Goal: Information Seeking & Learning: Learn about a topic

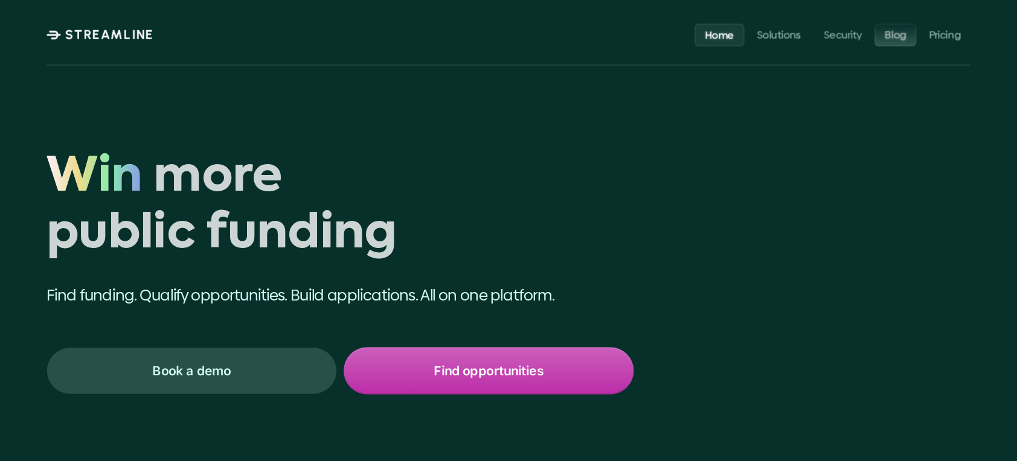
click at [863, 32] on p "Blog" at bounding box center [873, 32] width 20 height 11
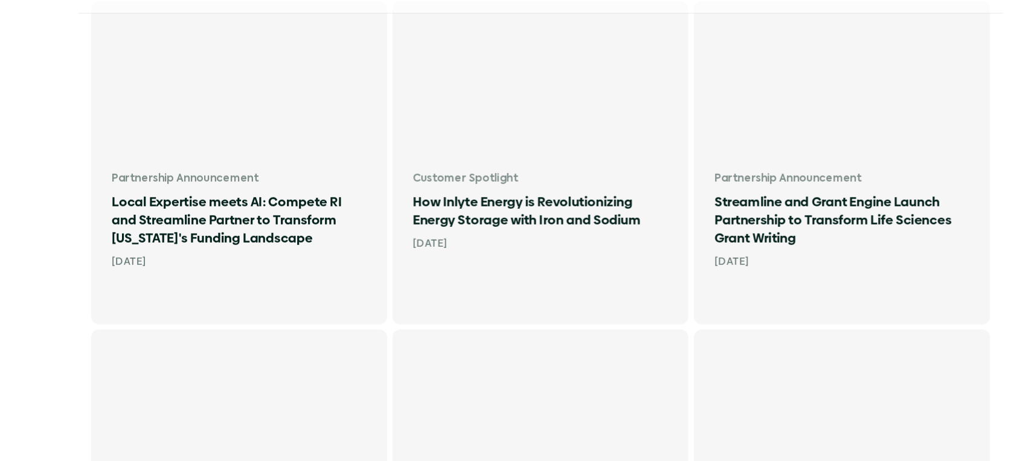
scroll to position [481, 0]
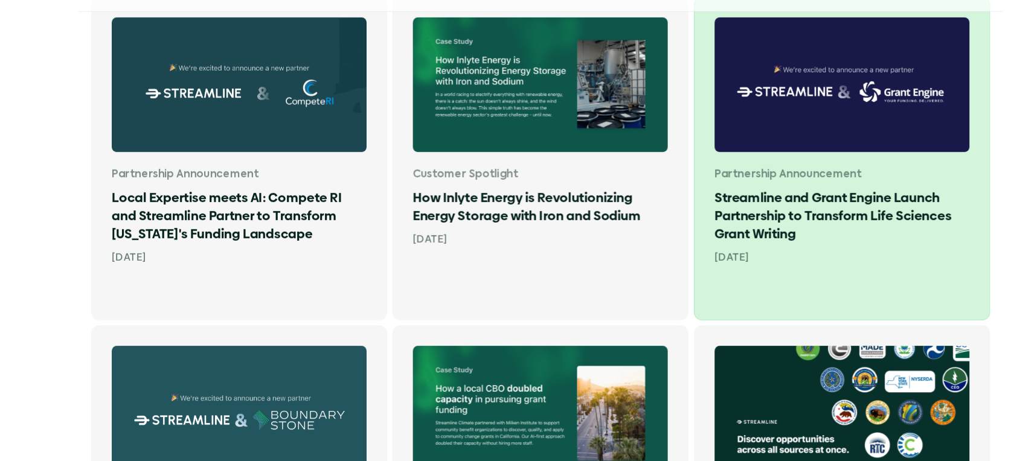
click at [778, 205] on h1 "Streamline and Grant Engine Launch Partnership to Transform Life Sciences Grant…" at bounding box center [792, 230] width 240 height 51
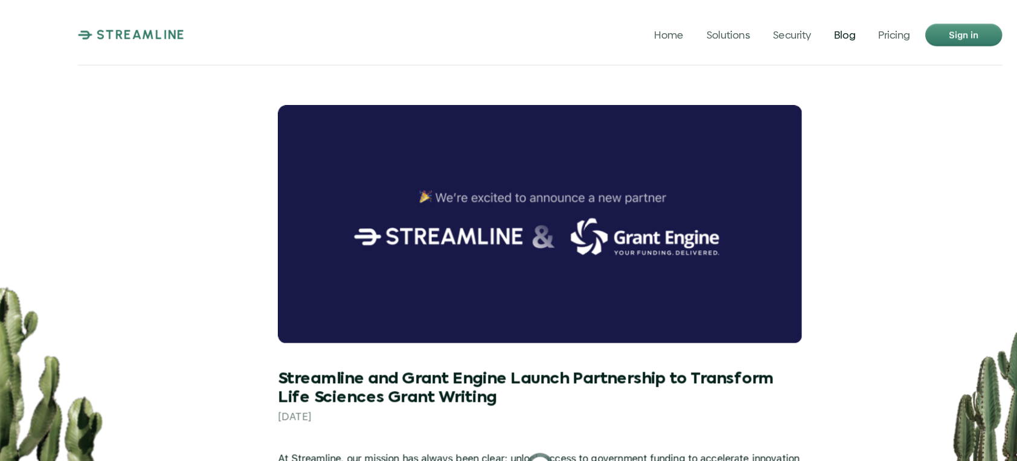
click at [794, 36] on p "Blog" at bounding box center [796, 32] width 20 height 11
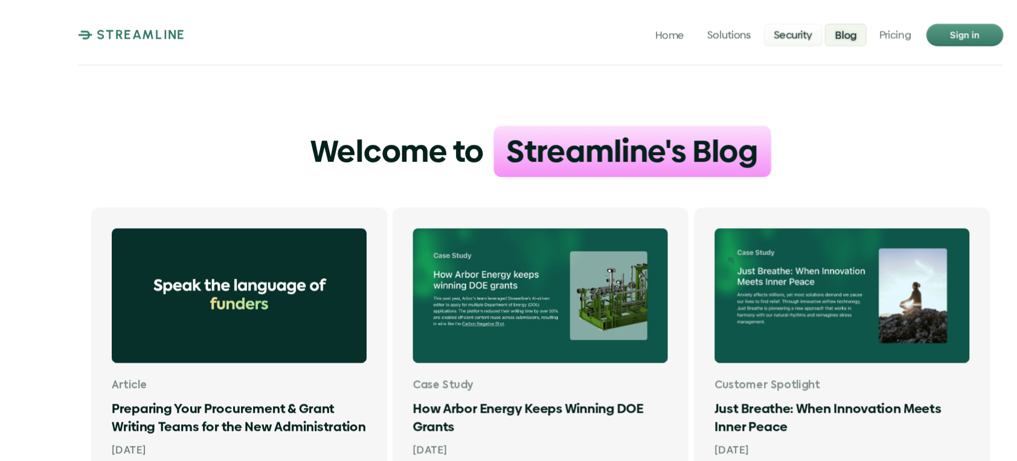
click at [737, 33] on p "Security" at bounding box center [746, 32] width 36 height 11
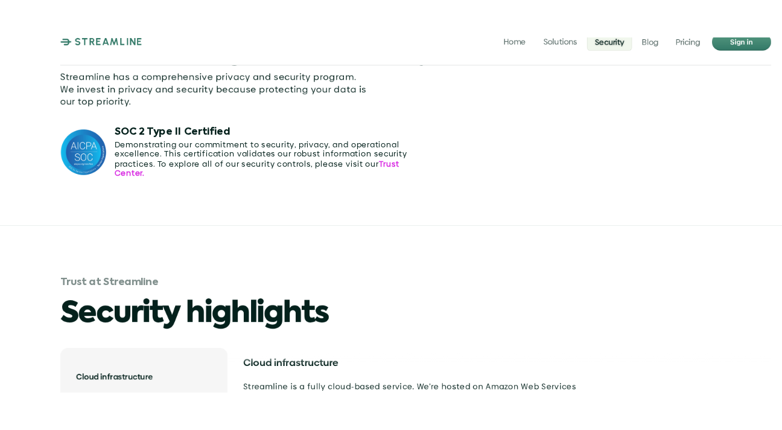
scroll to position [2006, 0]
